Goal: Task Accomplishment & Management: Manage account settings

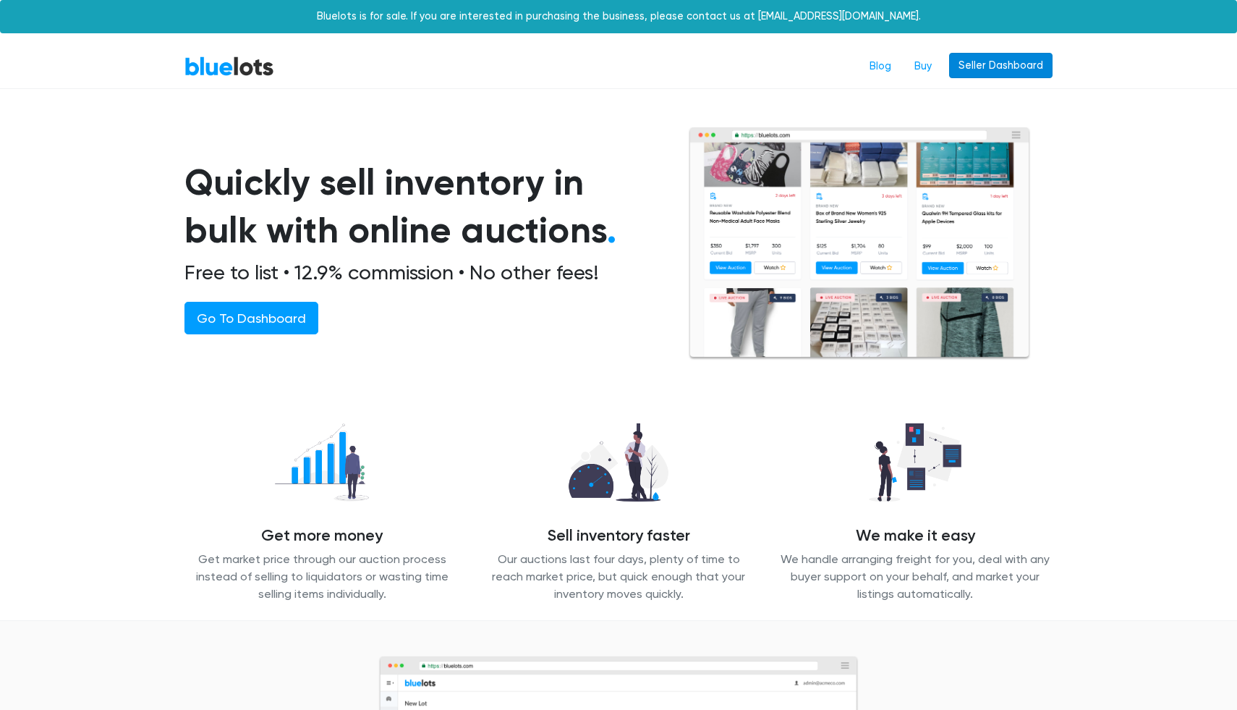
click at [991, 60] on link "Seller Dashboard" at bounding box center [1000, 66] width 103 height 26
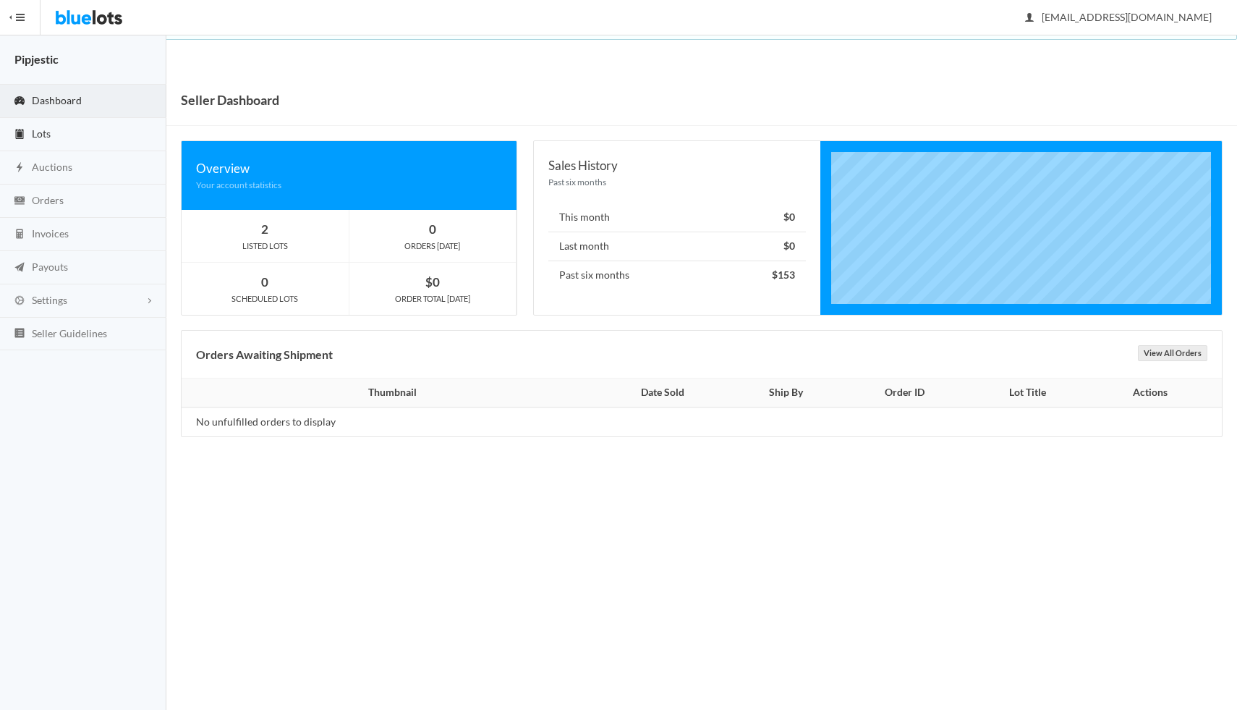
click at [56, 141] on link "Lots" at bounding box center [83, 134] width 166 height 33
